Goal: Find specific page/section: Find specific page/section

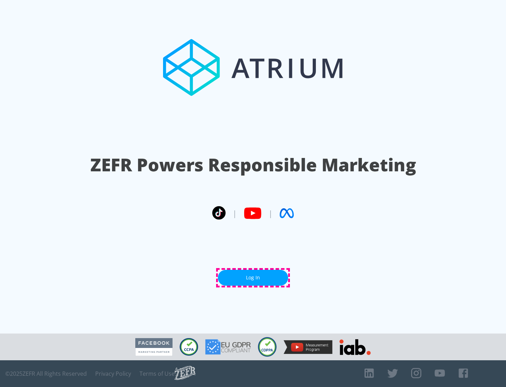
click at [253, 277] on link "Log In" at bounding box center [253, 278] width 70 height 16
